Goal: Entertainment & Leisure: Browse casually

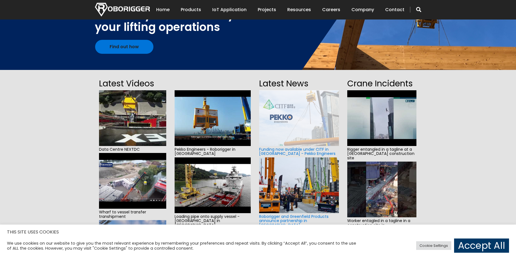
scroll to position [103, 0]
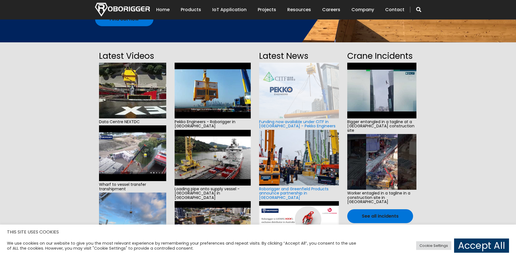
drag, startPoint x: 514, startPoint y: 59, endPoint x: 518, endPoint y: 61, distance: 4.0
click at [515, 59] on section "Latest Videos Data Centre NEXTDC Wharf to vessel transfer transhipment Installa…" at bounding box center [258, 167] width 516 height 250
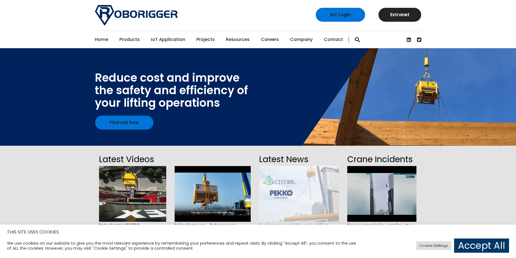
drag, startPoint x: 143, startPoint y: 81, endPoint x: 186, endPoint y: 93, distance: 44.5
click at [186, 93] on div "Reduce cost and improve the safety and efficiency of your lifting operations" at bounding box center [171, 91] width 153 height 38
drag, startPoint x: 195, startPoint y: 94, endPoint x: 173, endPoint y: 76, distance: 28.8
click at [173, 76] on div "Reduce cost and improve the safety and efficiency of your lifting operations" at bounding box center [171, 91] width 153 height 38
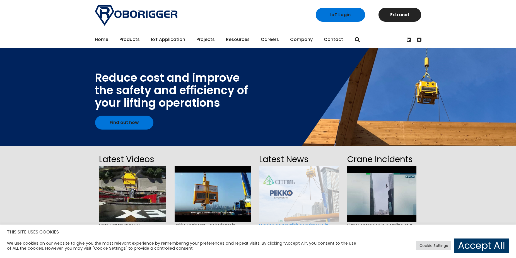
click at [173, 76] on div "Reduce cost and improve the safety and efficiency of your lifting operations" at bounding box center [171, 91] width 153 height 38
drag, startPoint x: 158, startPoint y: 89, endPoint x: 194, endPoint y: 94, distance: 36.1
click at [191, 94] on div "Reduce cost and improve the safety and efficiency of your lifting operations" at bounding box center [171, 91] width 153 height 38
click at [194, 94] on div "Reduce cost and improve the safety and efficiency of your lifting operations" at bounding box center [171, 91] width 153 height 38
drag, startPoint x: 138, startPoint y: 81, endPoint x: 210, endPoint y: 100, distance: 74.4
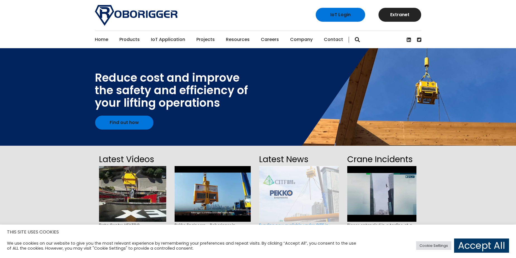
click at [192, 92] on div "Reduce cost and improve the safety and efficiency of your lifting operations" at bounding box center [171, 91] width 153 height 38
click at [210, 100] on div "Reduce cost and improve the safety and efficiency of your lifting operations" at bounding box center [171, 91] width 153 height 38
